Goal: Information Seeking & Learning: Learn about a topic

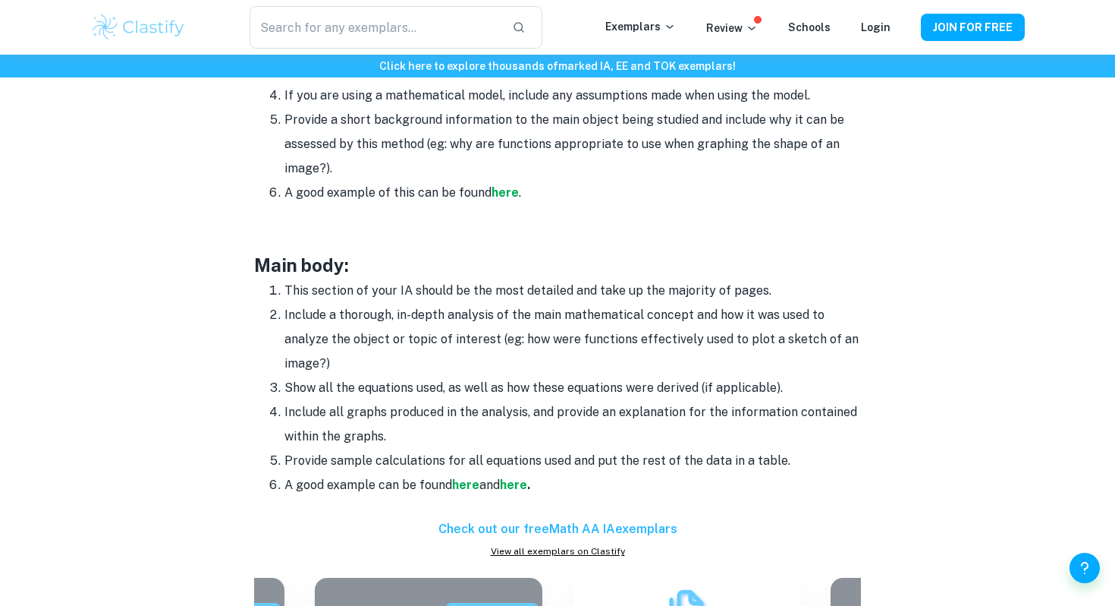
scroll to position [1170, 0]
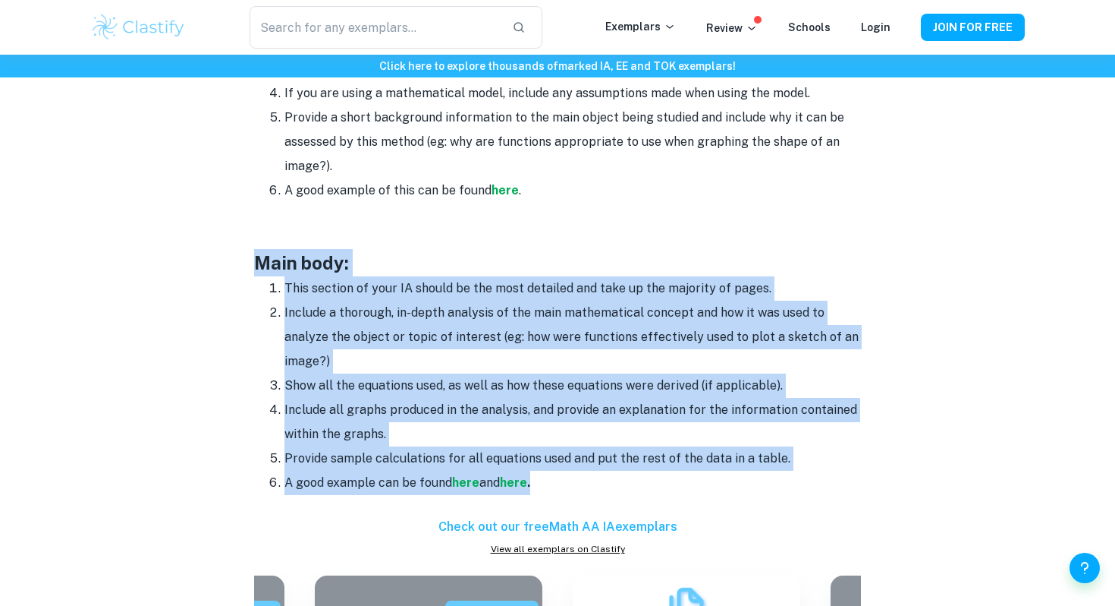
drag, startPoint x: 257, startPoint y: 260, endPoint x: 599, endPoint y: 484, distance: 409.3
click at [600, 484] on div "Your Math IA is a great way to show mastery of course concepts and the applicat…" at bounding box center [557, 362] width 607 height 1829
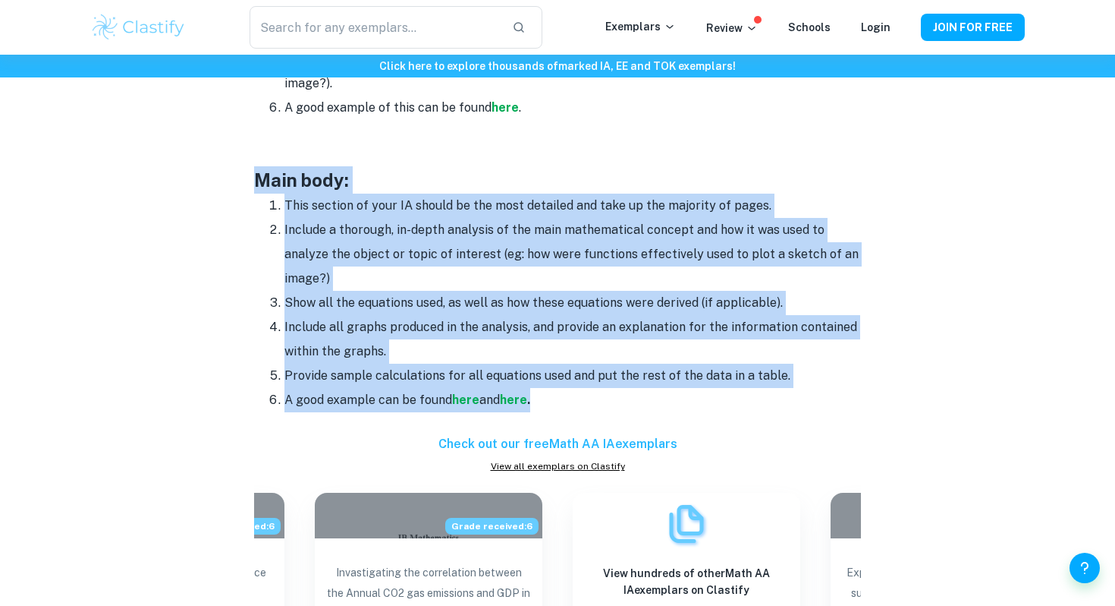
scroll to position [1114, 0]
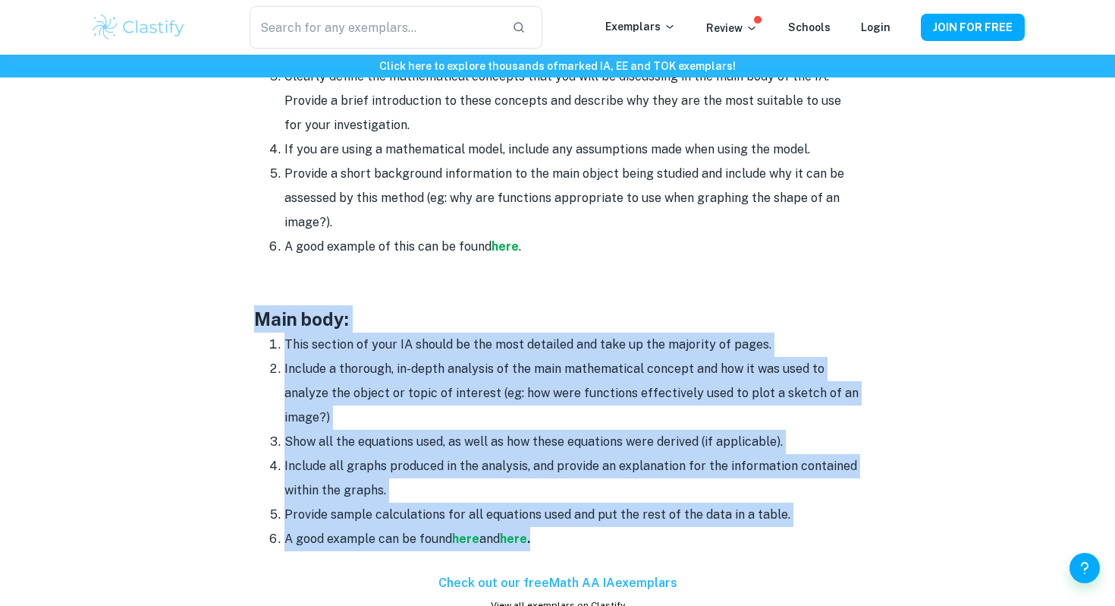
click at [712, 310] on h3 "Main body:" at bounding box center [557, 318] width 607 height 27
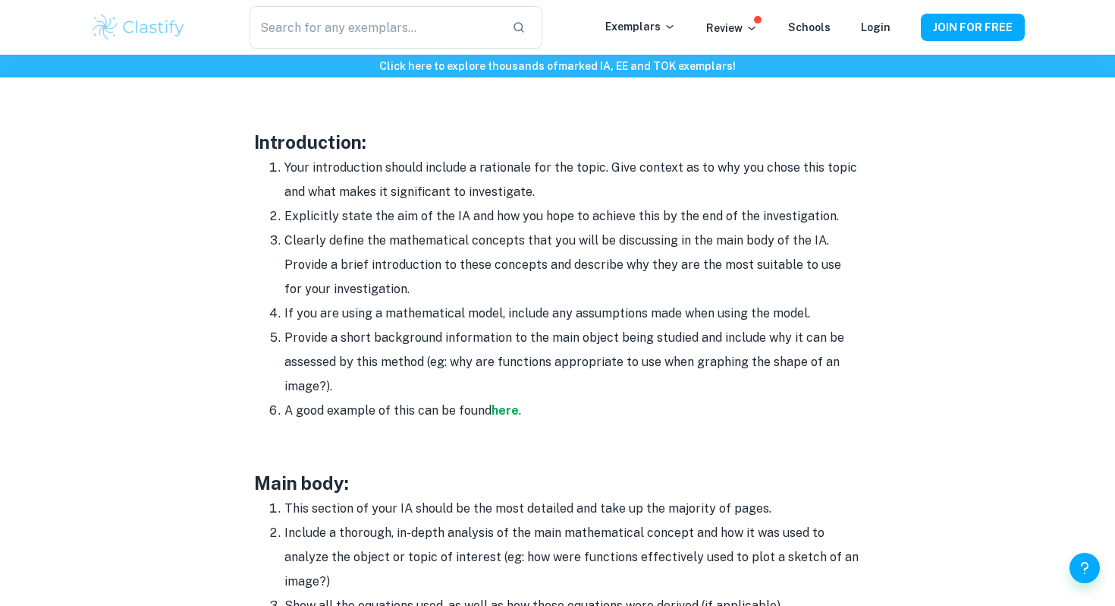
scroll to position [1185, 0]
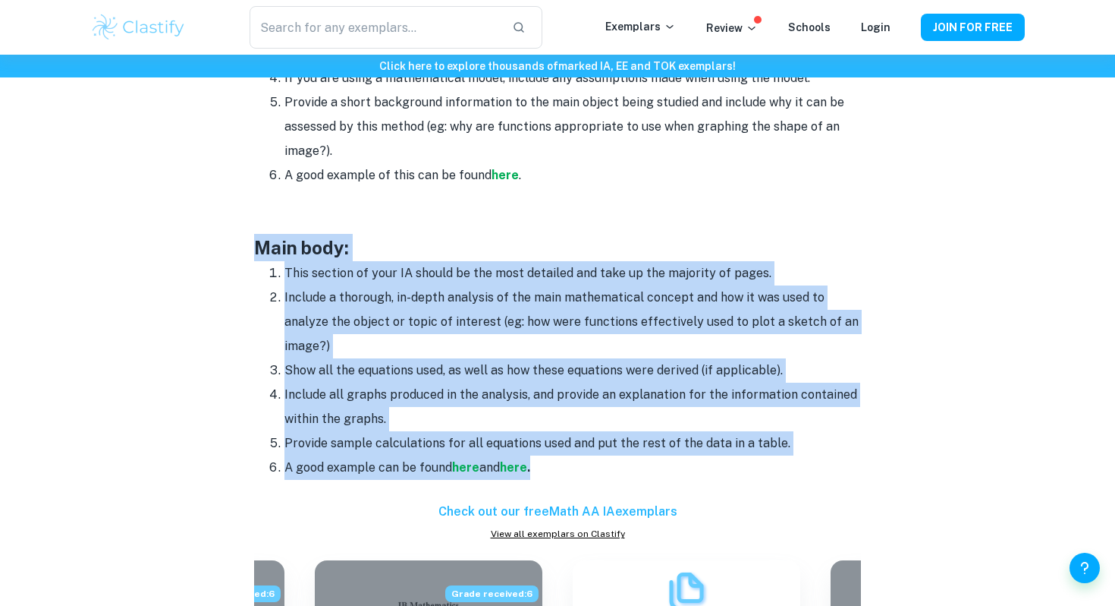
drag, startPoint x: 254, startPoint y: 244, endPoint x: 725, endPoint y: 473, distance: 524.3
click at [725, 473] on div "Your Math IA is a great way to show mastery of course concepts and the applicat…" at bounding box center [557, 346] width 607 height 1829
click at [565, 462] on li "A good example can be found here and here ." at bounding box center [573, 467] width 577 height 24
drag, startPoint x: 250, startPoint y: 241, endPoint x: 912, endPoint y: 439, distance: 691.6
click at [912, 439] on div "Math IA Format and Structure By [PERSON_NAME] • [DATE] Get feedback on your Mat…" at bounding box center [557, 227] width 935 height 2591
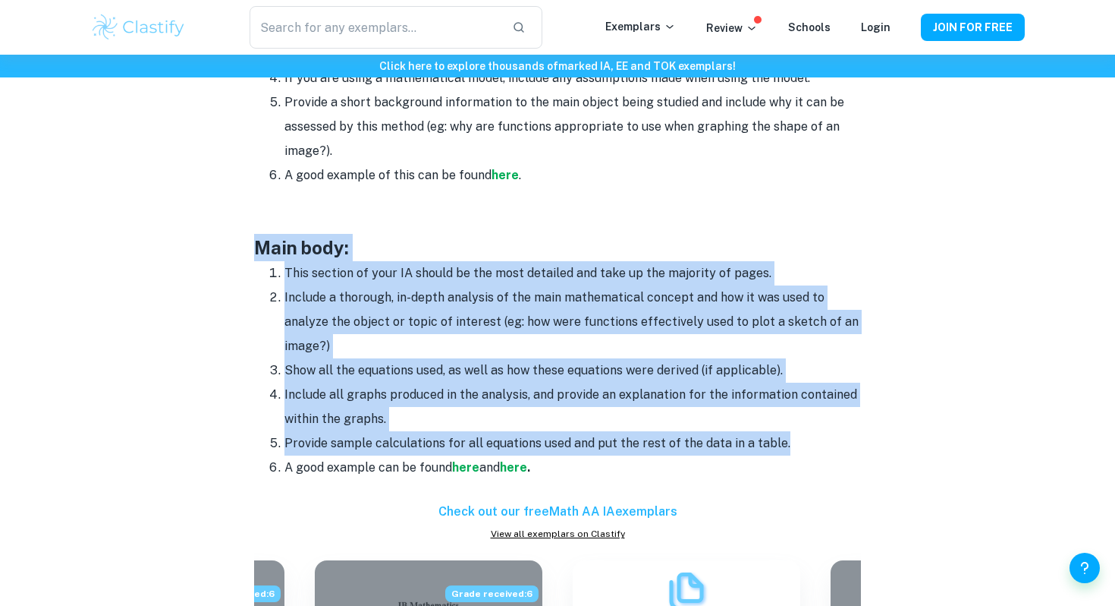
copy div "Main body: This section of your IA should be the most detailed and take up the …"
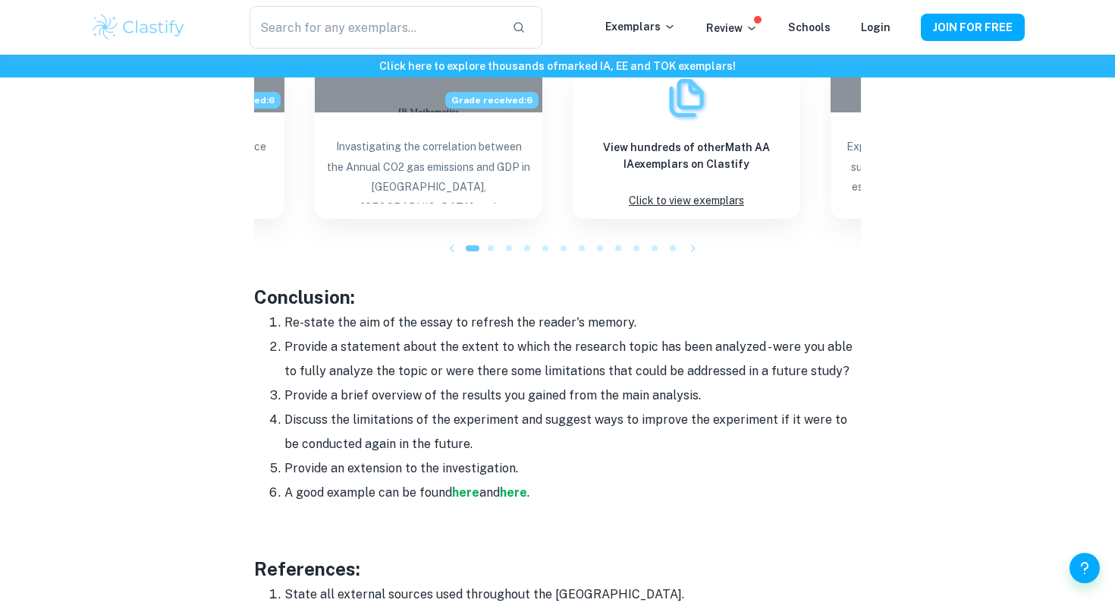
scroll to position [1690, 0]
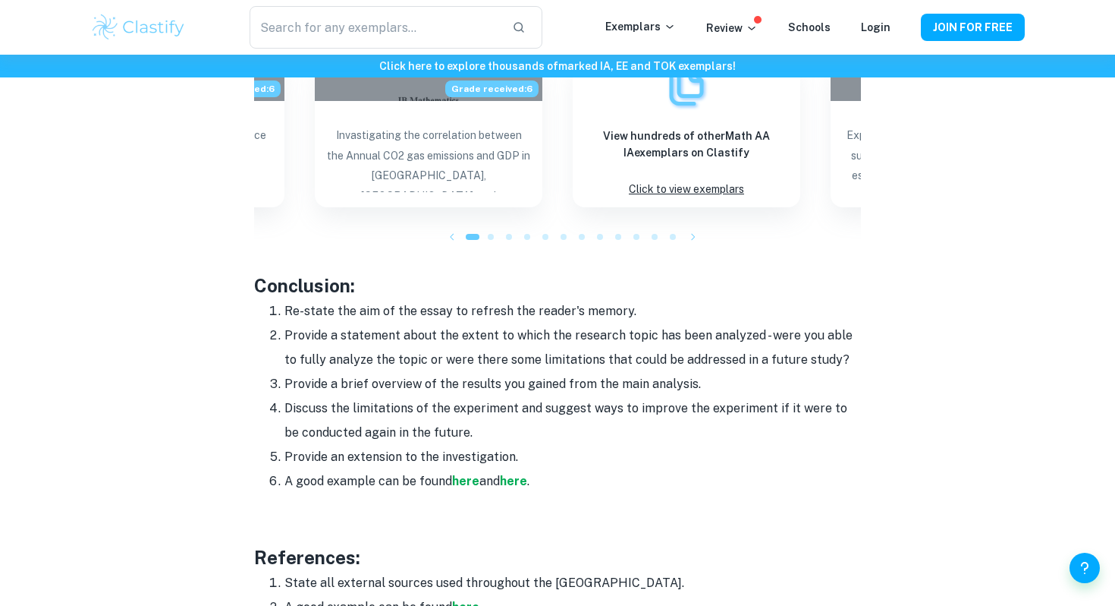
click at [372, 312] on li "Re-state the aim of the essay to refresh the reader's memory." at bounding box center [573, 311] width 577 height 24
drag, startPoint x: 257, startPoint y: 278, endPoint x: 568, endPoint y: 458, distance: 359.3
copy div "Conclusion: Re-state the aim of the essay to refresh the reader's memory. Provi…"
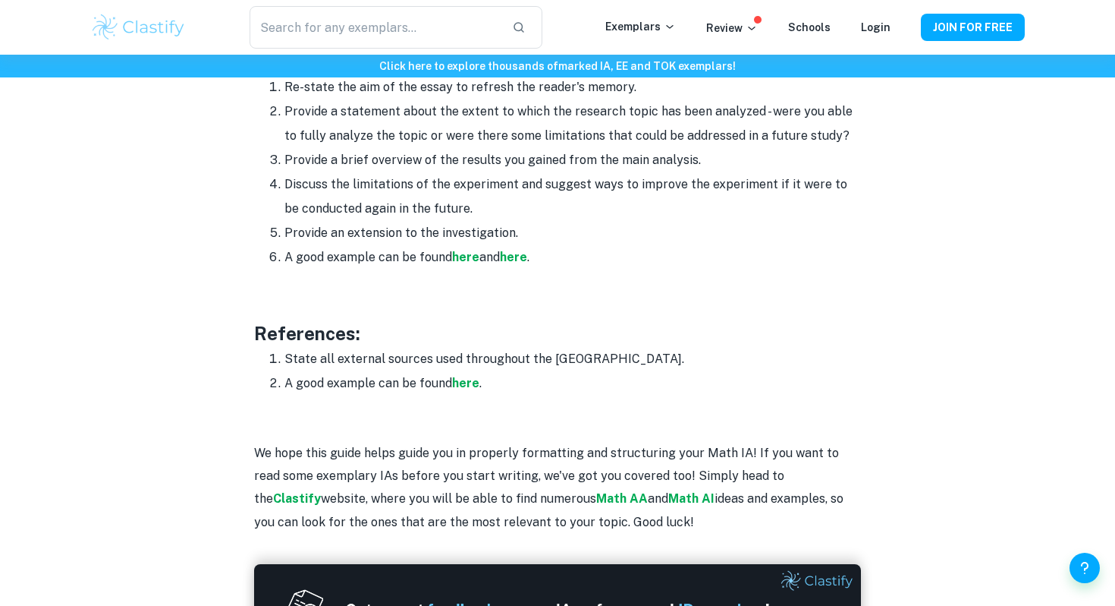
scroll to position [1958, 0]
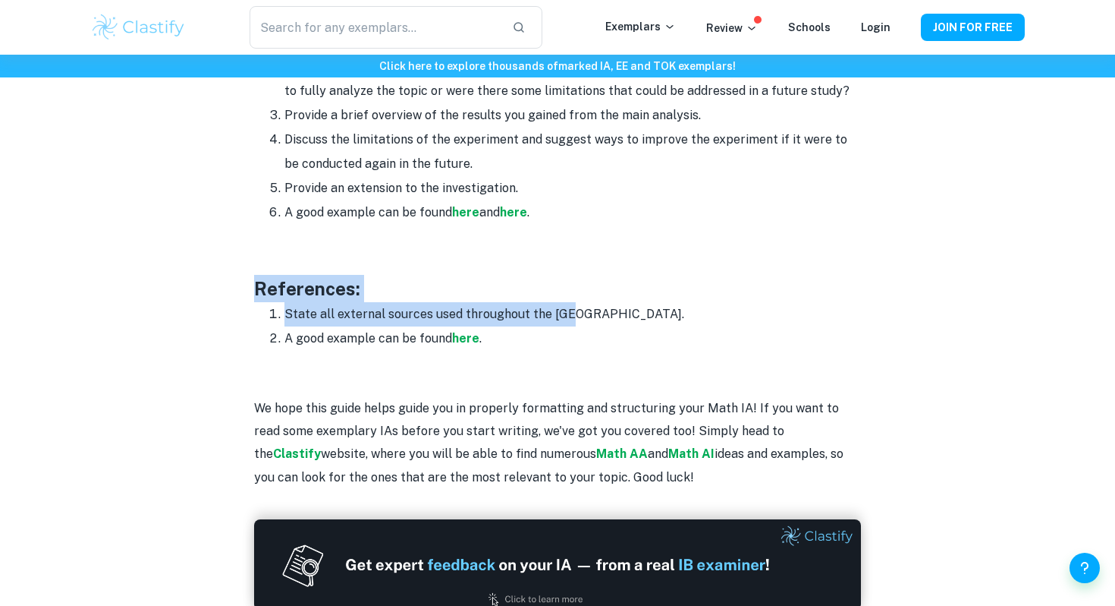
drag, startPoint x: 247, startPoint y: 285, endPoint x: 586, endPoint y: 313, distance: 339.6
copy div "References: State all external sources used throughout the [GEOGRAPHIC_DATA]."
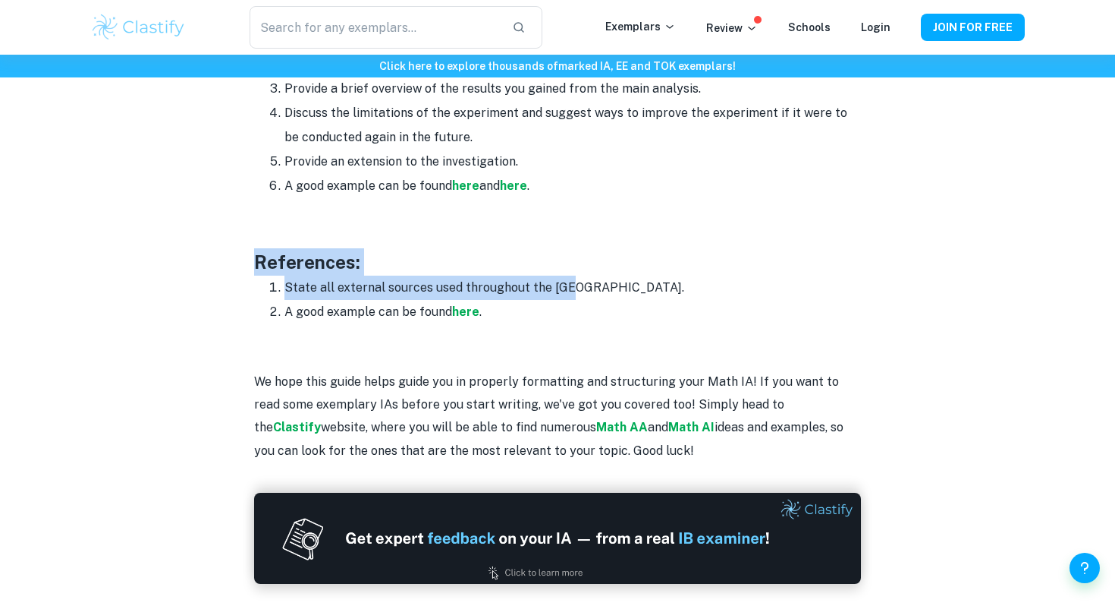
scroll to position [2519, 0]
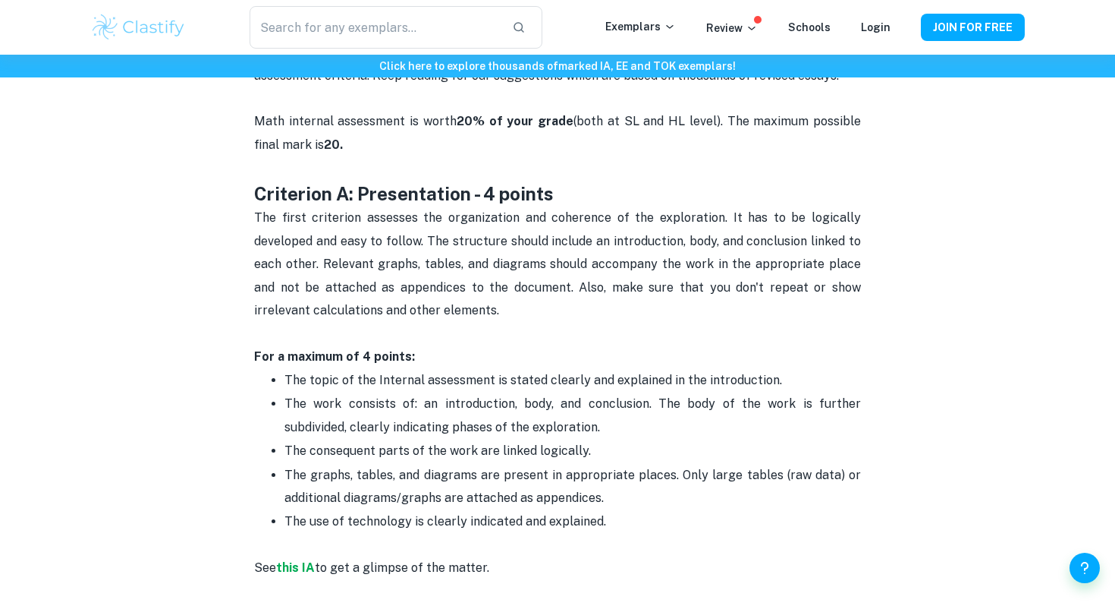
scroll to position [661, 0]
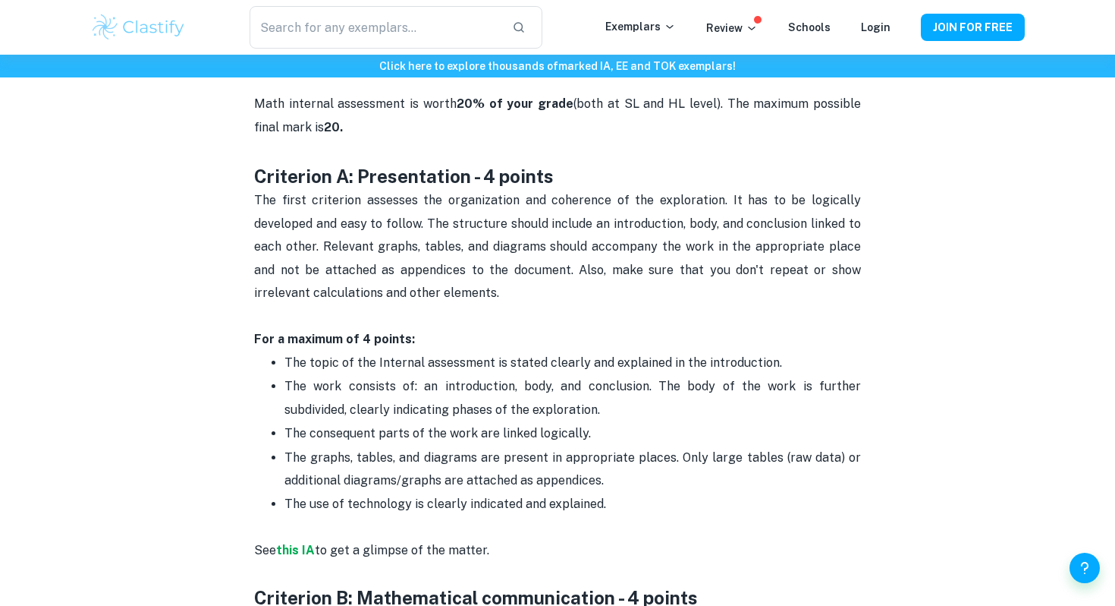
drag, startPoint x: 247, startPoint y: 177, endPoint x: 619, endPoint y: 489, distance: 486.4
copy div "Criterion A: Presentation - 4 points The first criterion assesses the organizat…"
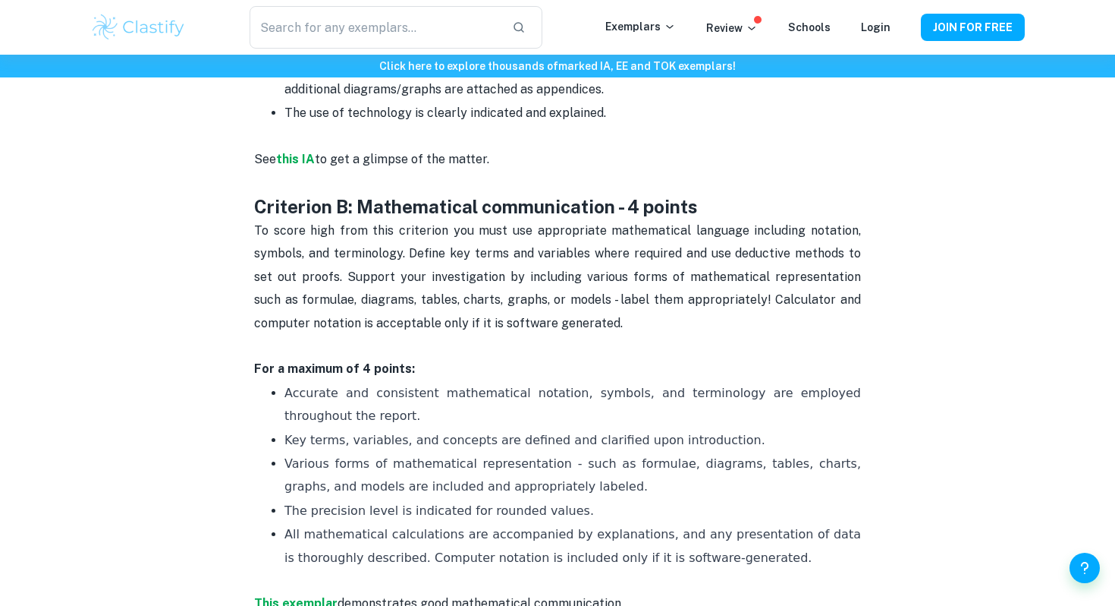
scroll to position [1065, 0]
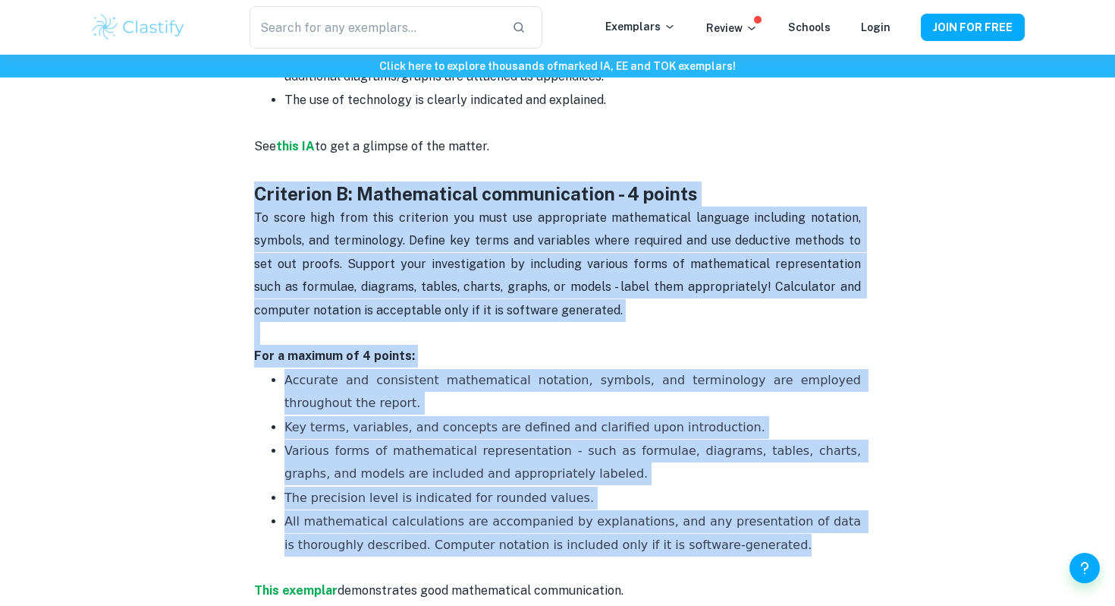
drag, startPoint x: 251, startPoint y: 200, endPoint x: 801, endPoint y: 549, distance: 650.9
copy div "Criterion B: Mathematical communication - 4 points To score high from this crit…"
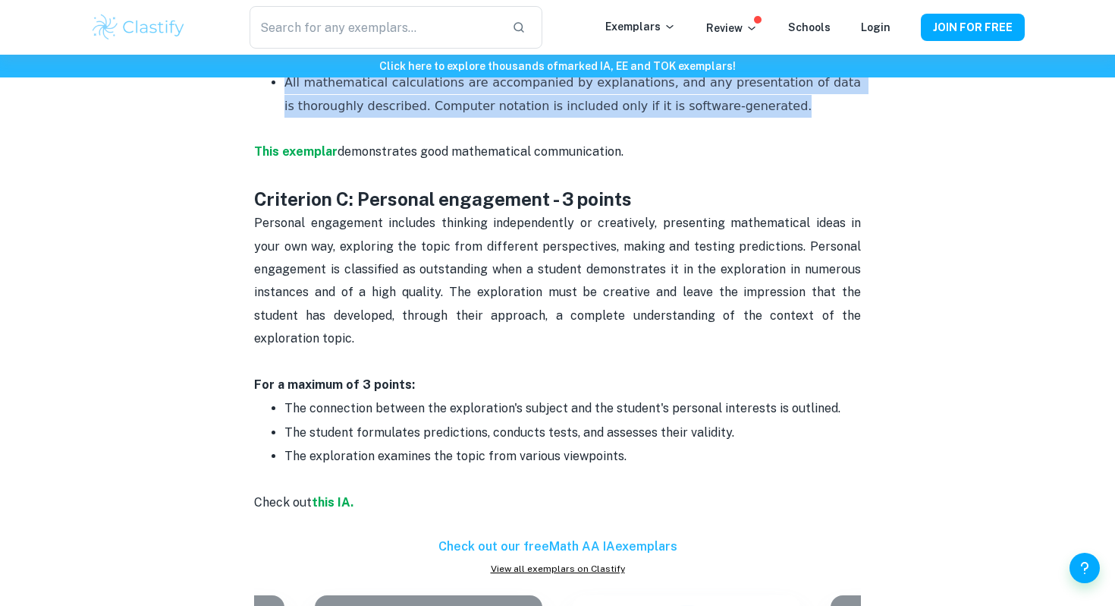
scroll to position [1508, 0]
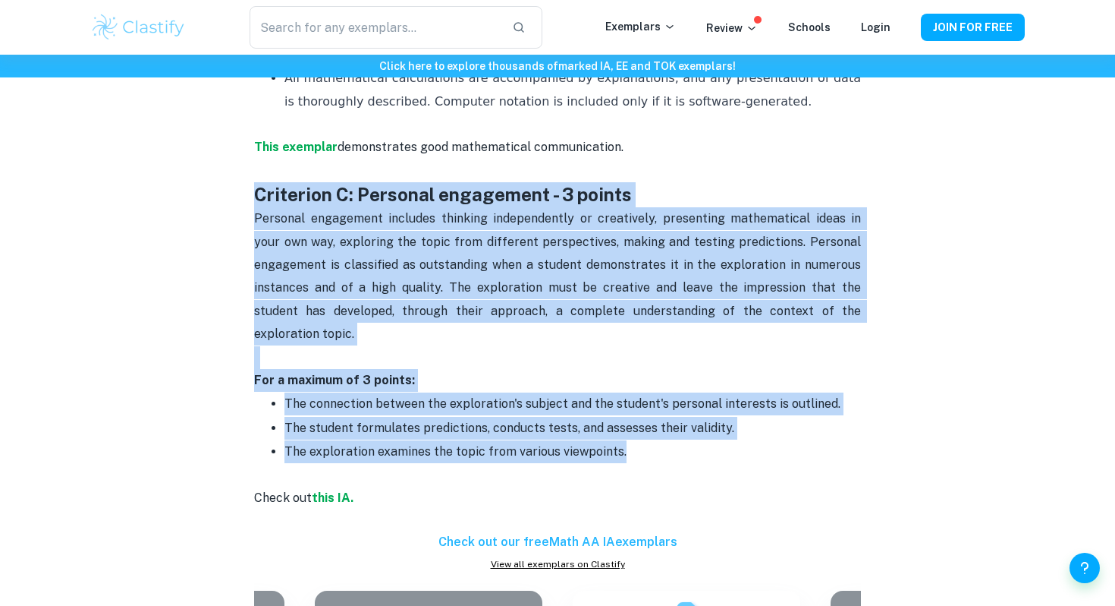
drag, startPoint x: 258, startPoint y: 193, endPoint x: 677, endPoint y: 440, distance: 486.5
click at [678, 440] on div "Math AA IA Criteria and Checklist Is your Math IA deadline coming up? We are he…" at bounding box center [557, 590] width 607 height 2960
copy div "Criterion C: Personal engagement - 3 points Personal engagement includes thinki…"
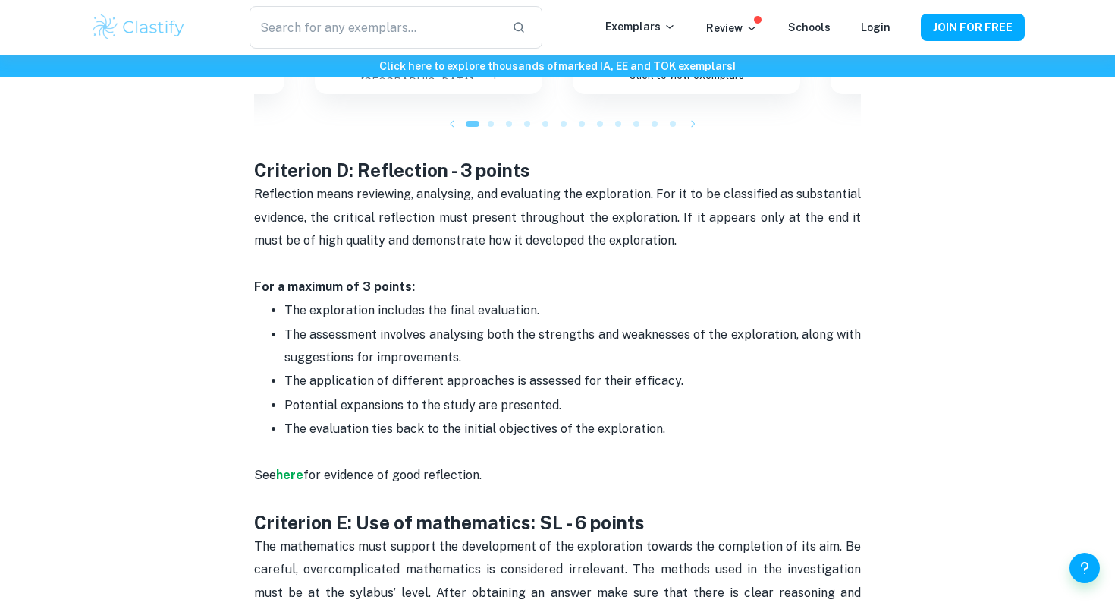
scroll to position [2157, 0]
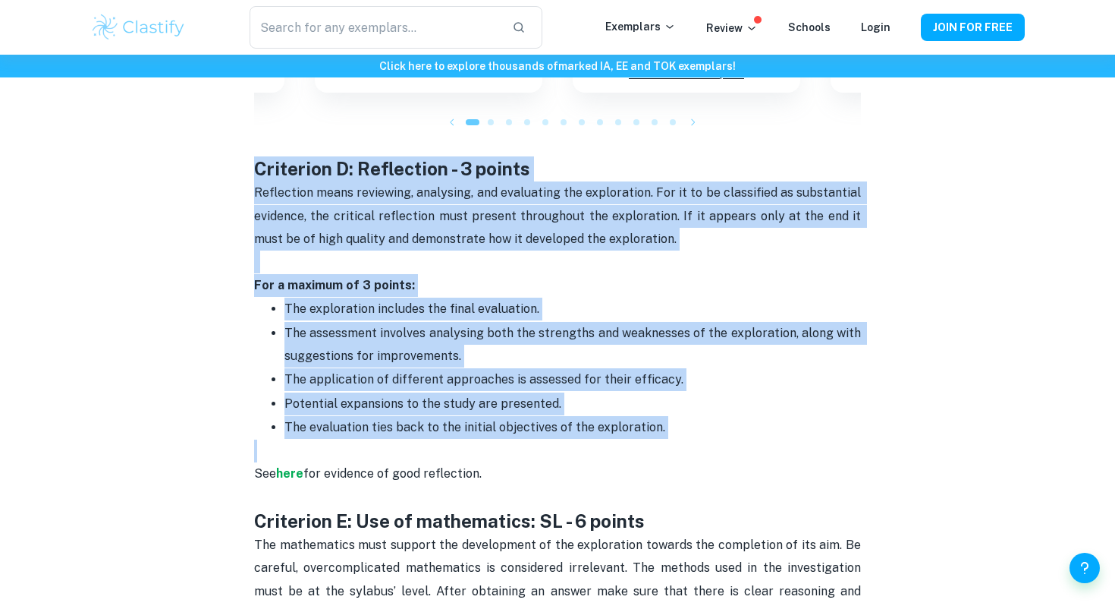
drag, startPoint x: 257, startPoint y: 139, endPoint x: 652, endPoint y: 426, distance: 488.3
copy div "Criterion D: Reflection - 3 points Reflection means reviewing, analysing, and e…"
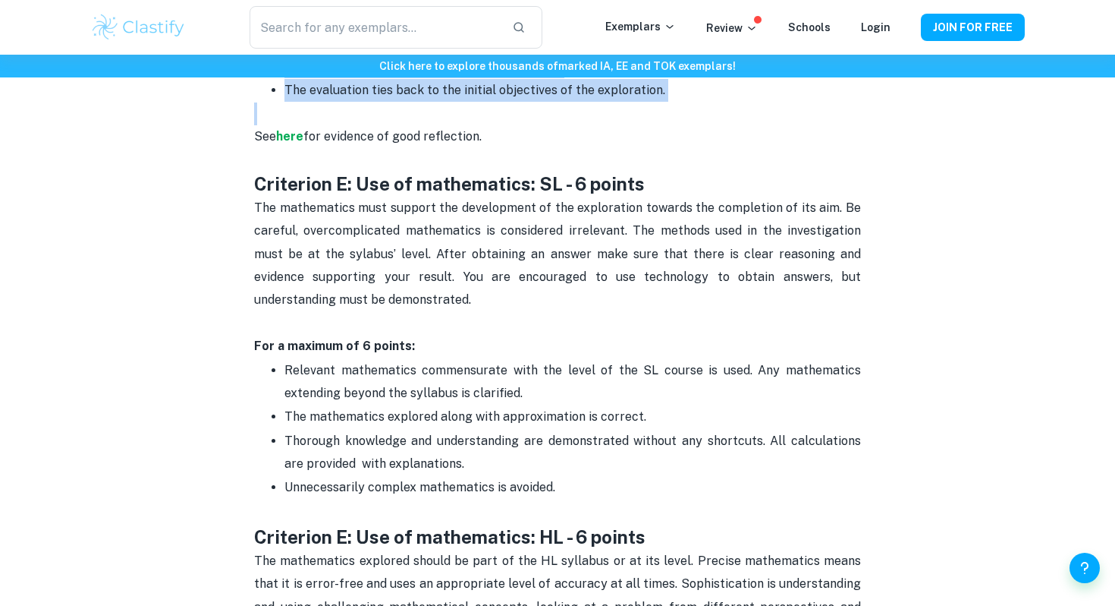
scroll to position [2485, 0]
